Goal: Task Accomplishment & Management: Use online tool/utility

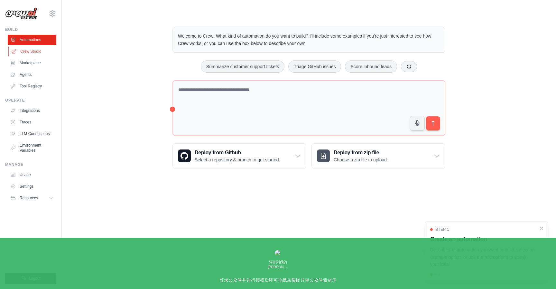
click at [38, 50] on link "Crew Studio" at bounding box center [32, 51] width 49 height 10
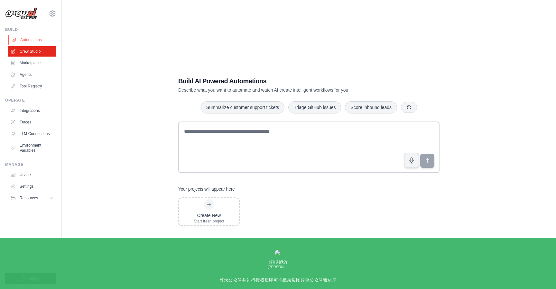
click at [41, 38] on link "Automations" at bounding box center [32, 40] width 49 height 10
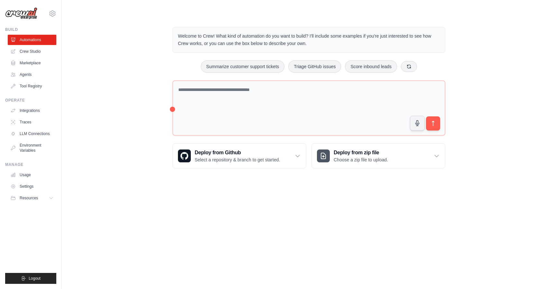
click at [505, 77] on div "Welcome to Crew! What kind of automation do you want to build? I'll include som…" at bounding box center [308, 98] width 473 height 162
click at [485, 65] on div "Welcome to Crew! What kind of automation do you want to build? I'll include som…" at bounding box center [308, 98] width 473 height 162
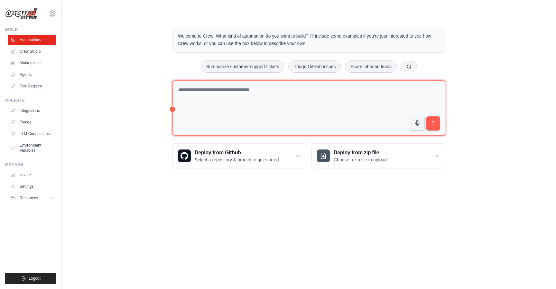
click at [262, 111] on textarea at bounding box center [308, 108] width 273 height 56
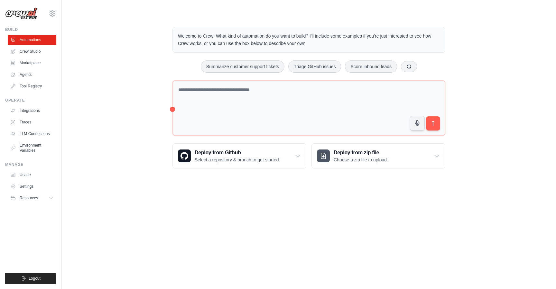
click at [299, 20] on div "Welcome to Crew! What kind of automation do you want to build? I'll include som…" at bounding box center [309, 98] width 288 height 162
click at [306, 67] on button "Triage GitHub issues" at bounding box center [314, 66] width 53 height 12
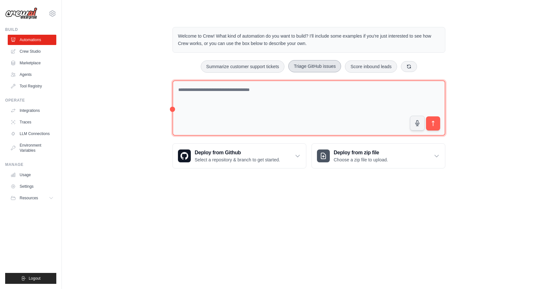
type textarea "**********"
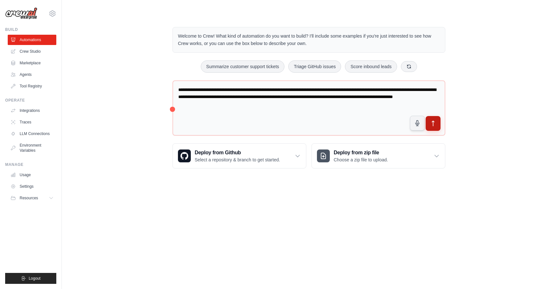
click at [439, 125] on button "submit" at bounding box center [432, 123] width 15 height 15
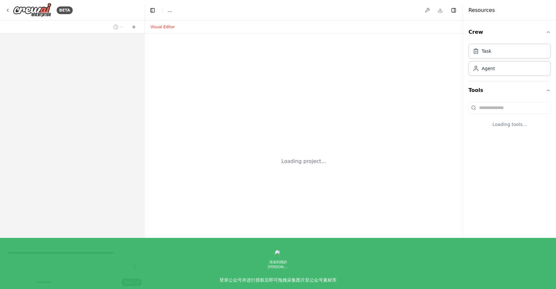
select select "****"
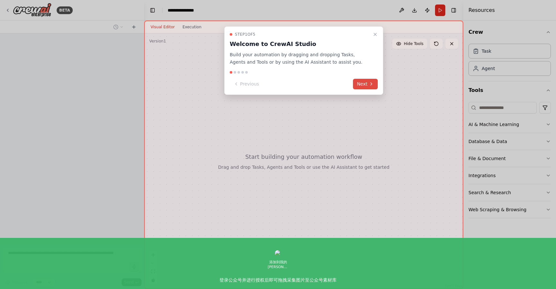
click at [374, 82] on button "Next" at bounding box center [365, 84] width 25 height 11
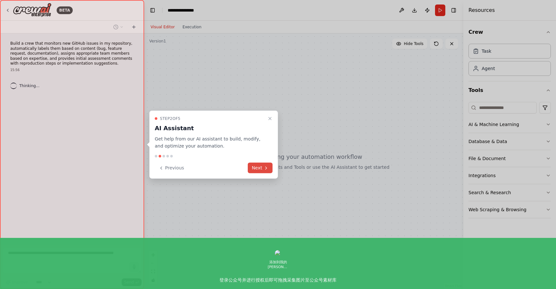
click at [261, 170] on button "Next" at bounding box center [260, 168] width 25 height 11
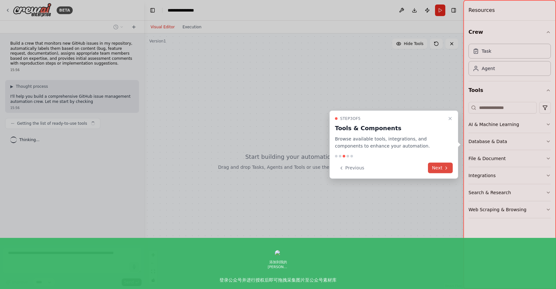
click at [434, 167] on button "Next" at bounding box center [440, 168] width 25 height 11
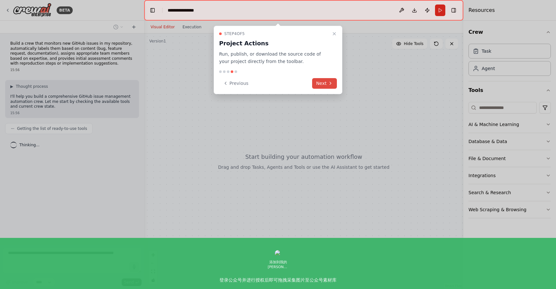
click at [323, 80] on button "Next" at bounding box center [324, 83] width 25 height 11
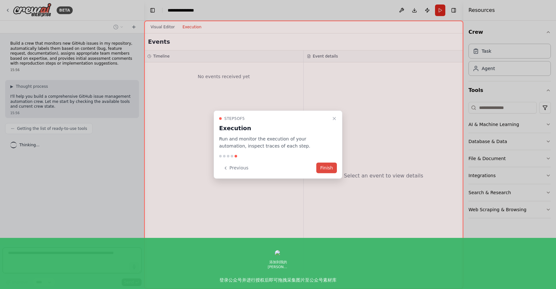
click at [325, 166] on button "Finish" at bounding box center [326, 168] width 21 height 11
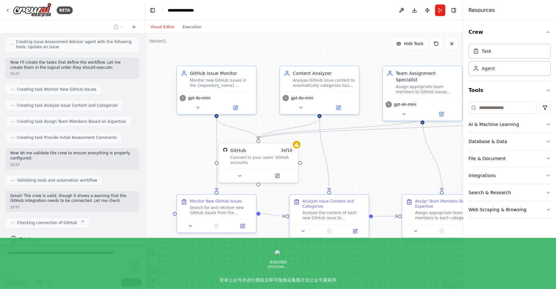
scroll to position [457, 0]
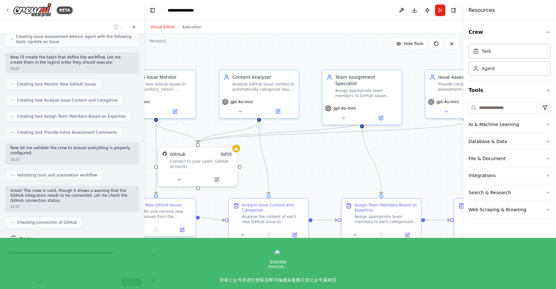
drag, startPoint x: 323, startPoint y: 55, endPoint x: 262, endPoint y: 59, distance: 60.6
click at [262, 59] on div ".deletable-edge-delete-btn { width: 20px; height: 20px; border: 0px solid #ffff…" at bounding box center [303, 161] width 319 height 256
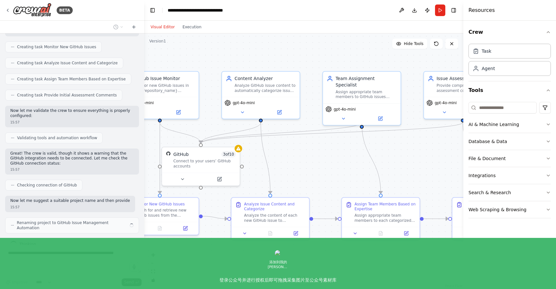
scroll to position [499, 0]
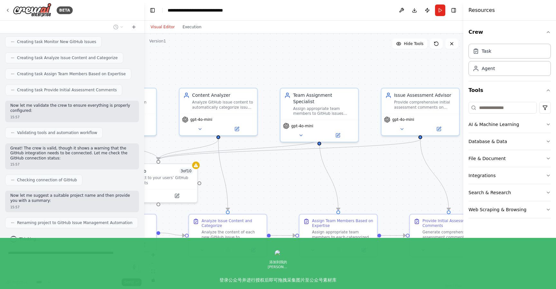
drag, startPoint x: 351, startPoint y: 152, endPoint x: 309, endPoint y: 169, distance: 45.6
click at [309, 169] on div ".deletable-edge-delete-btn { width: 20px; height: 20px; border: 0px solid #ffff…" at bounding box center [303, 161] width 319 height 256
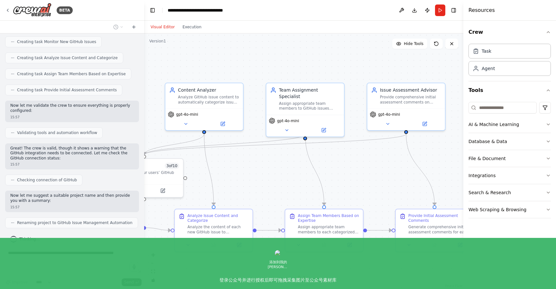
drag, startPoint x: 360, startPoint y: 171, endPoint x: 346, endPoint y: 166, distance: 15.1
click at [346, 166] on div ".deletable-edge-delete-btn { width: 20px; height: 20px; border: 0px solid #ffff…" at bounding box center [303, 161] width 319 height 256
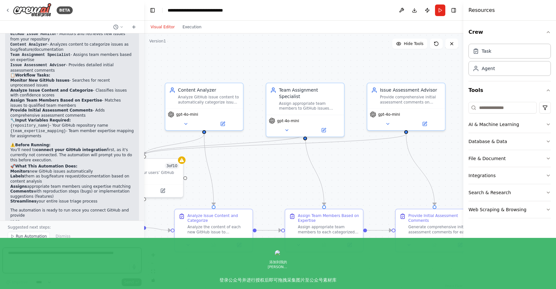
scroll to position [725, 0]
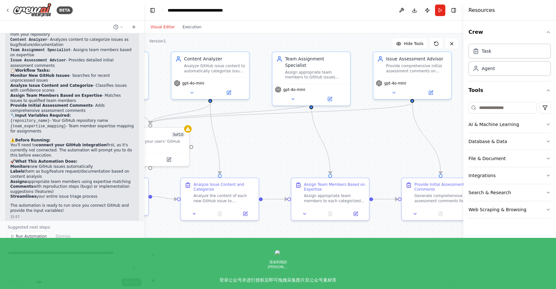
drag, startPoint x: 276, startPoint y: 160, endPoint x: 282, endPoint y: 129, distance: 31.8
click at [282, 129] on div ".deletable-edge-delete-btn { width: 20px; height: 20px; border: 0px solid #ffff…" at bounding box center [303, 161] width 319 height 256
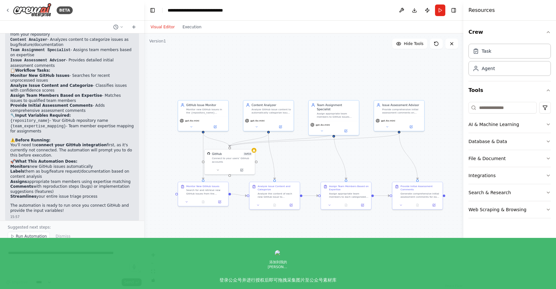
drag, startPoint x: 287, startPoint y: 146, endPoint x: 318, endPoint y: 161, distance: 34.8
click at [318, 161] on div ".deletable-edge-delete-btn { width: 20px; height: 20px; border: 0px solid #ffff…" at bounding box center [303, 161] width 319 height 256
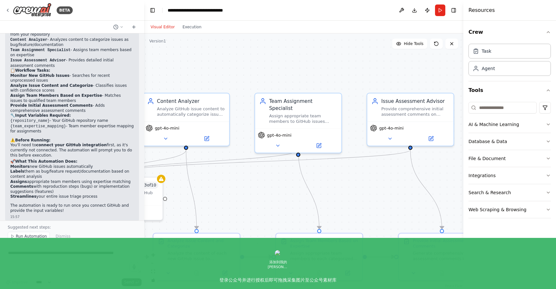
drag, startPoint x: 305, startPoint y: 155, endPoint x: 255, endPoint y: 193, distance: 63.2
click at [255, 193] on div ".deletable-edge-delete-btn { width: 20px; height: 20px; border: 0px solid #ffff…" at bounding box center [303, 161] width 319 height 256
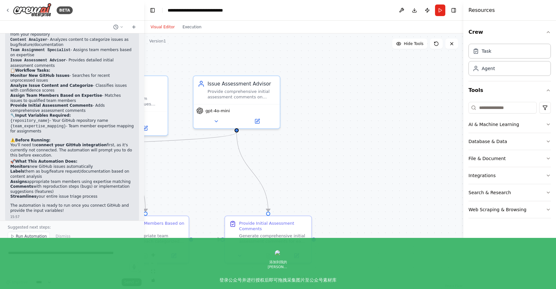
drag, startPoint x: 353, startPoint y: 74, endPoint x: 183, endPoint y: 55, distance: 171.2
click at [183, 55] on div ".deletable-edge-delete-btn { width: 20px; height: 20px; border: 0px solid #ffff…" at bounding box center [303, 161] width 319 height 256
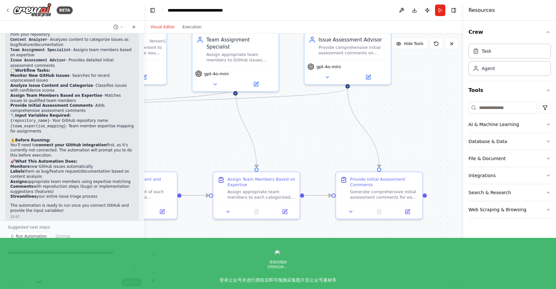
drag, startPoint x: 313, startPoint y: 99, endPoint x: 424, endPoint y: 55, distance: 119.4
click at [424, 55] on div ".deletable-edge-delete-btn { width: 20px; height: 20px; border: 0px solid #ffff…" at bounding box center [303, 161] width 319 height 256
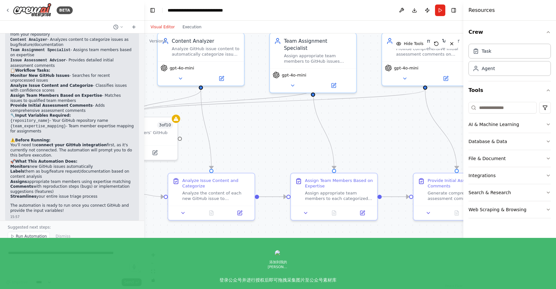
drag, startPoint x: 437, startPoint y: 98, endPoint x: 514, endPoint y: 99, distance: 77.5
click at [514, 99] on div "BETA Build a crew that monitors new GitHub issues in my repository, automatical…" at bounding box center [278, 144] width 556 height 289
click at [304, 182] on div "Assign Team Members Based on Expertise Assign appropriate team members to each …" at bounding box center [334, 188] width 78 height 24
click at [283, 150] on div ".deletable-edge-delete-btn { width: 20px; height: 20px; border: 0px solid #ffff…" at bounding box center [303, 161] width 319 height 256
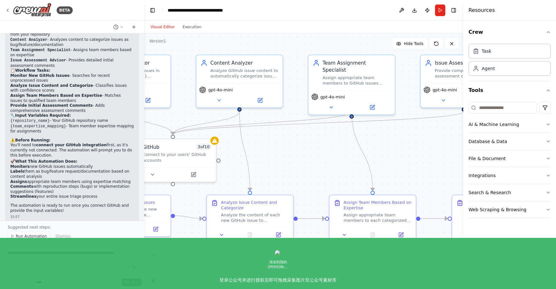
drag, startPoint x: 270, startPoint y: 146, endPoint x: 308, endPoint y: 168, distance: 44.4
click at [308, 168] on div ".deletable-edge-delete-btn { width: 20px; height: 20px; border: 0px solid #ffff…" at bounding box center [303, 161] width 319 height 256
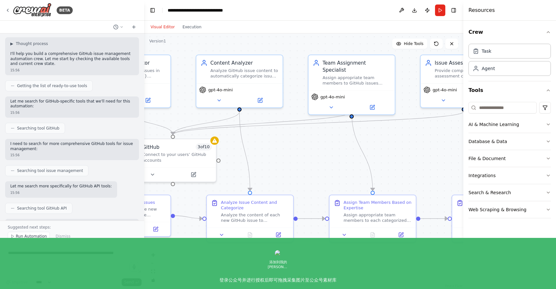
scroll to position [0, 0]
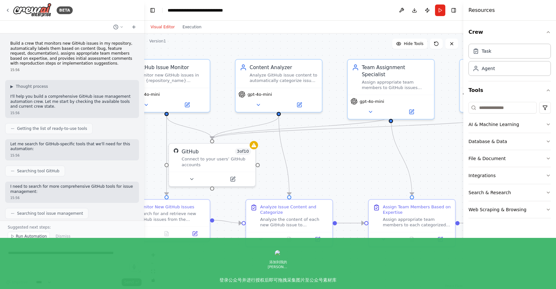
drag, startPoint x: 298, startPoint y: 157, endPoint x: 337, endPoint y: 161, distance: 39.5
click at [337, 161] on div ".deletable-edge-delete-btn { width: 20px; height: 20px; border: 0px solid #ffff…" at bounding box center [303, 161] width 319 height 256
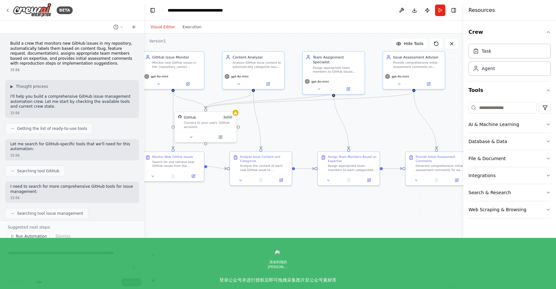
drag, startPoint x: 330, startPoint y: 155, endPoint x: 285, endPoint y: 117, distance: 58.2
click at [285, 117] on div ".deletable-edge-delete-btn { width: 20px; height: 20px; border: 0px solid #ffff…" at bounding box center [303, 161] width 319 height 256
